Goal: Information Seeking & Learning: Learn about a topic

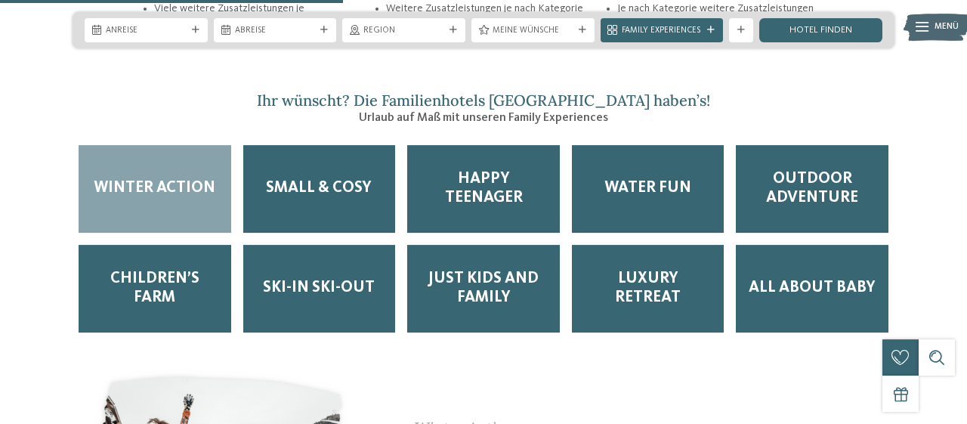
scroll to position [1963, 0]
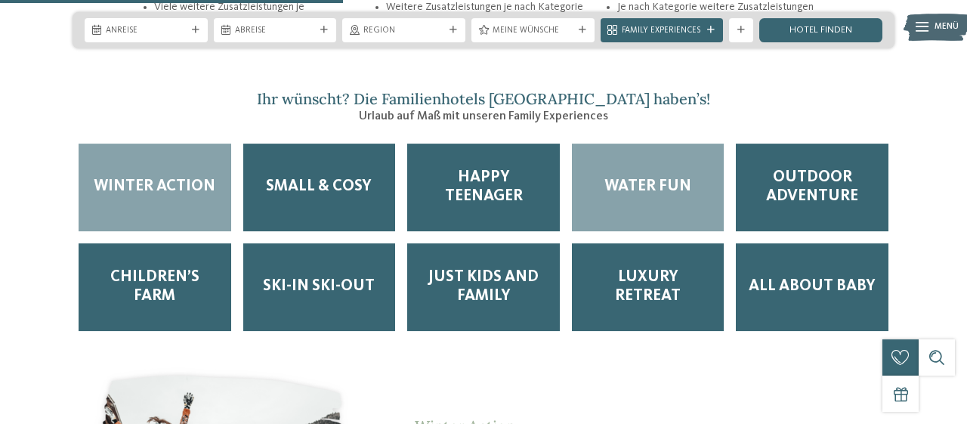
click at [661, 177] on span "Water Fun" at bounding box center [647, 186] width 87 height 19
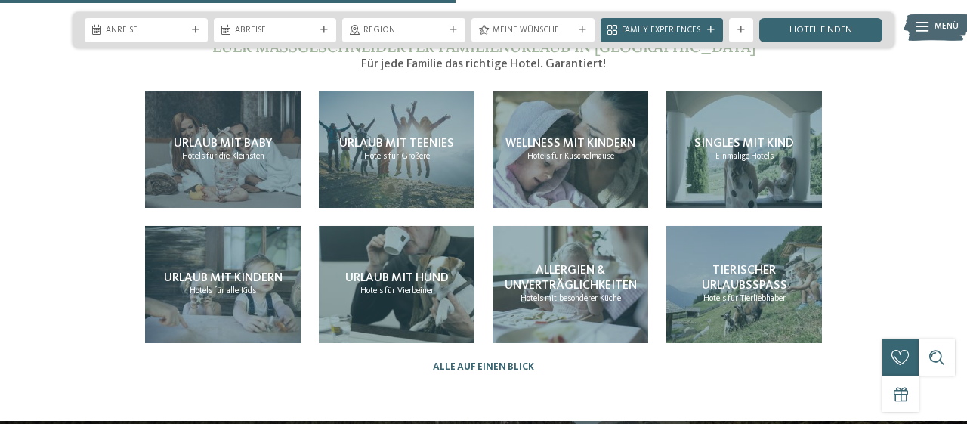
scroll to position [2601, 0]
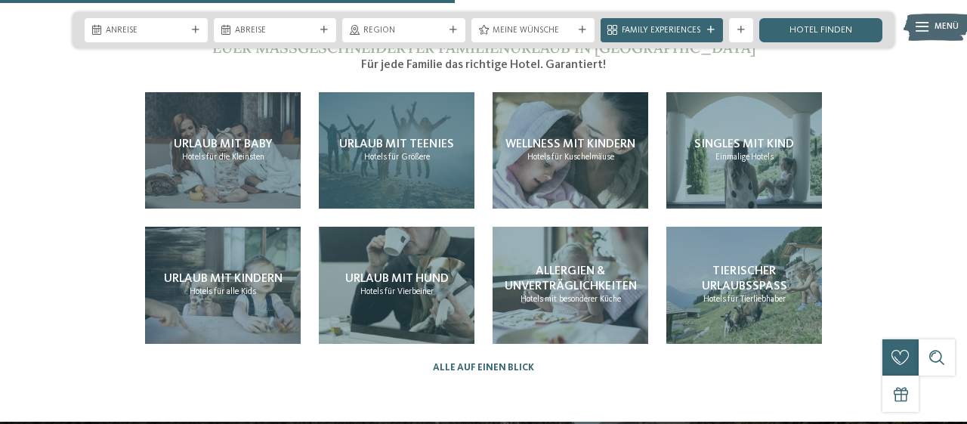
click at [421, 138] on span "Urlaub mit Teenies" at bounding box center [396, 144] width 115 height 12
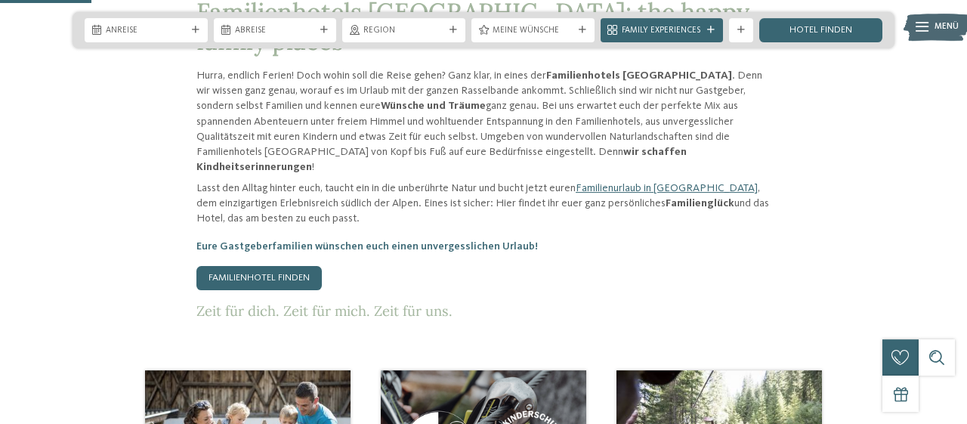
scroll to position [525, 0]
